Goal: Check status: Check status

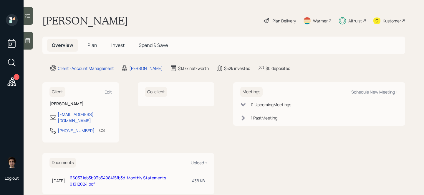
click at [110, 46] on h5 "Invest" at bounding box center [118, 45] width 23 height 13
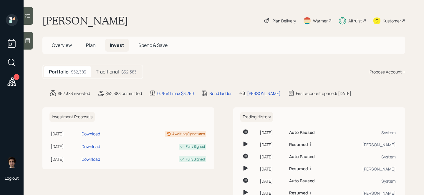
click at [133, 73] on div "$52,383" at bounding box center [128, 72] width 15 height 6
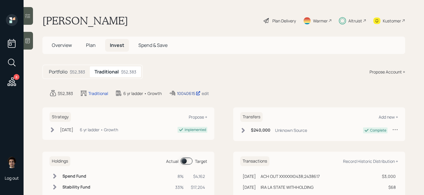
click at [182, 93] on div "10040615" at bounding box center [189, 93] width 24 height 6
click at [183, 93] on div "10040615" at bounding box center [189, 93] width 24 height 6
